Goal: Information Seeking & Learning: Understand process/instructions

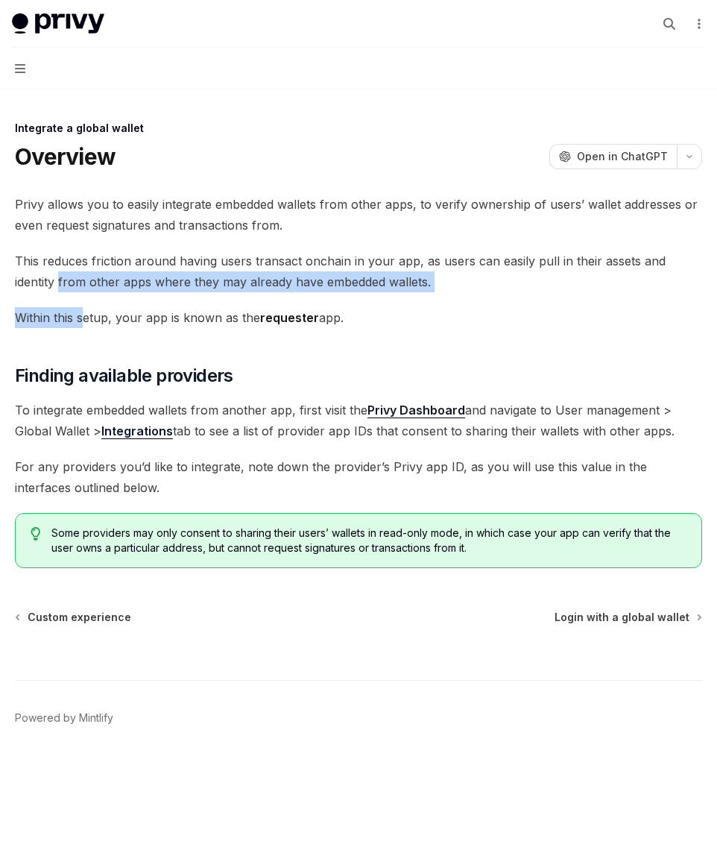
drag, startPoint x: 2, startPoint y: 280, endPoint x: 90, endPoint y: 316, distance: 95.2
click at [90, 316] on div "Wallets overview Chain support Embedded wallets Create a wallet Get a wallet Up…" at bounding box center [358, 404] width 717 height 809
click at [90, 316] on span "Within this setup, your app is known as the requester app." at bounding box center [358, 317] width 687 height 21
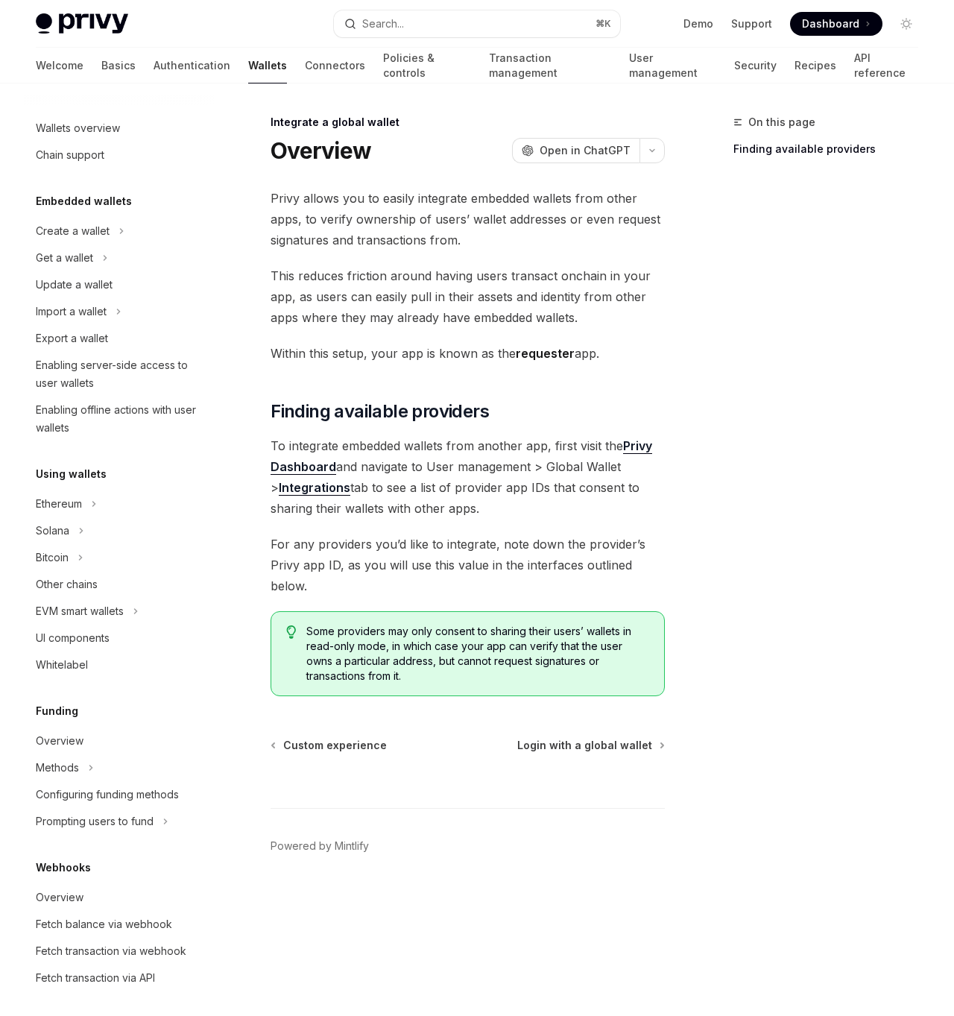
type textarea "*"
